Goal: Information Seeking & Learning: Learn about a topic

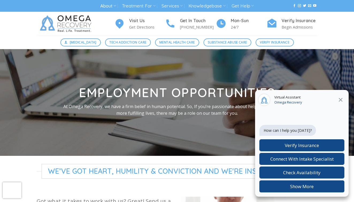
click at [341, 100] on icon at bounding box center [341, 100] width 4 height 4
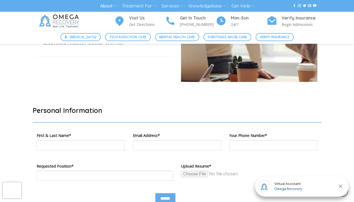
scroll to position [160, 0]
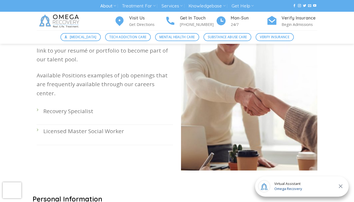
click at [68, 107] on p "Recovery Specialist" at bounding box center [108, 111] width 130 height 9
click at [35, 102] on div "Got what it takes to work with us? Great! Send us a link to your resumé or port…" at bounding box center [105, 108] width 144 height 142
click at [37, 105] on li "Recovery Specialist" at bounding box center [105, 115] width 136 height 20
click at [53, 107] on p "Recovery Specialist" at bounding box center [108, 111] width 130 height 9
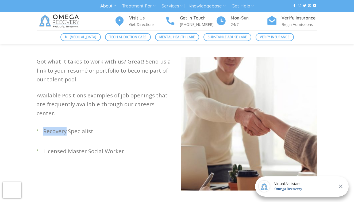
scroll to position [140, 0]
click at [37, 125] on li "Recovery Specialist" at bounding box center [105, 135] width 136 height 20
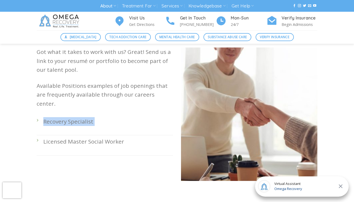
scroll to position [156, 0]
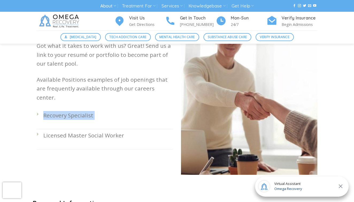
click at [39, 109] on li "Recovery Specialist" at bounding box center [105, 119] width 136 height 20
click at [65, 111] on p "Recovery Specialist" at bounding box center [108, 115] width 130 height 9
click at [38, 129] on li "Licensed Master Social Worker" at bounding box center [105, 139] width 136 height 20
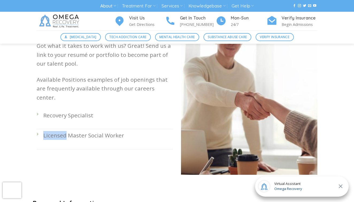
click at [38, 129] on li "Licensed Master Social Worker" at bounding box center [105, 139] width 136 height 20
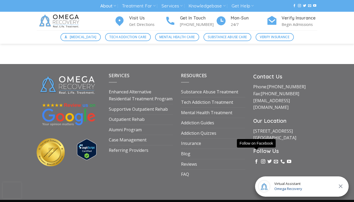
scroll to position [435, 0]
